Goal: Entertainment & Leisure: Consume media (video, audio)

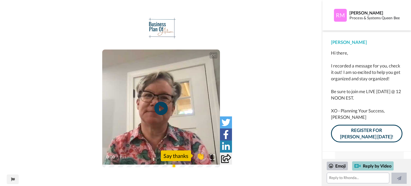
click at [376, 163] on div "Reply by Video" at bounding box center [372, 165] width 41 height 9
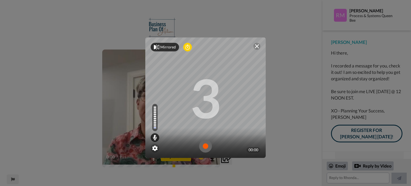
click at [154, 47] on icon at bounding box center [156, 46] width 5 height 5
click at [181, 47] on icon at bounding box center [183, 46] width 4 height 5
click at [255, 44] on img at bounding box center [257, 46] width 4 height 4
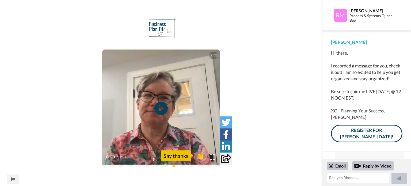
click at [165, 124] on video at bounding box center [161, 109] width 118 height 118
click at [174, 157] on div "Say thanks" at bounding box center [176, 155] width 30 height 11
click at [179, 123] on video at bounding box center [161, 109] width 118 height 118
click at [179, 121] on video at bounding box center [161, 109] width 118 height 118
click at [278, 29] on div "CC Play/Pause I'm really excited about helping you get organized and stay organ…" at bounding box center [161, 96] width 323 height 158
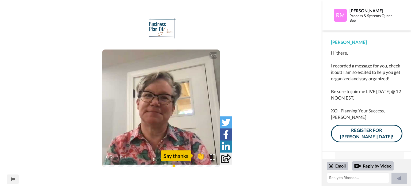
click at [279, 128] on div "CC Play/Pause I do a live onboarding call each and every [DATE] takes about 30 …" at bounding box center [161, 96] width 323 height 158
